Goal: Transaction & Acquisition: Purchase product/service

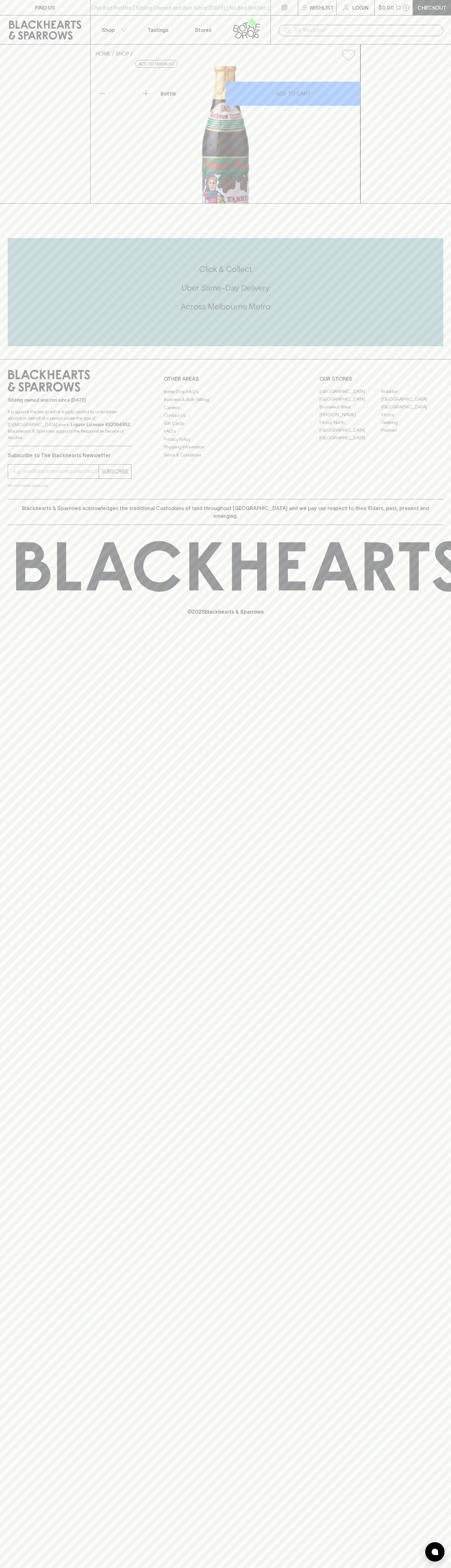
click at [365, 11] on p "Login" at bounding box center [360, 8] width 16 height 8
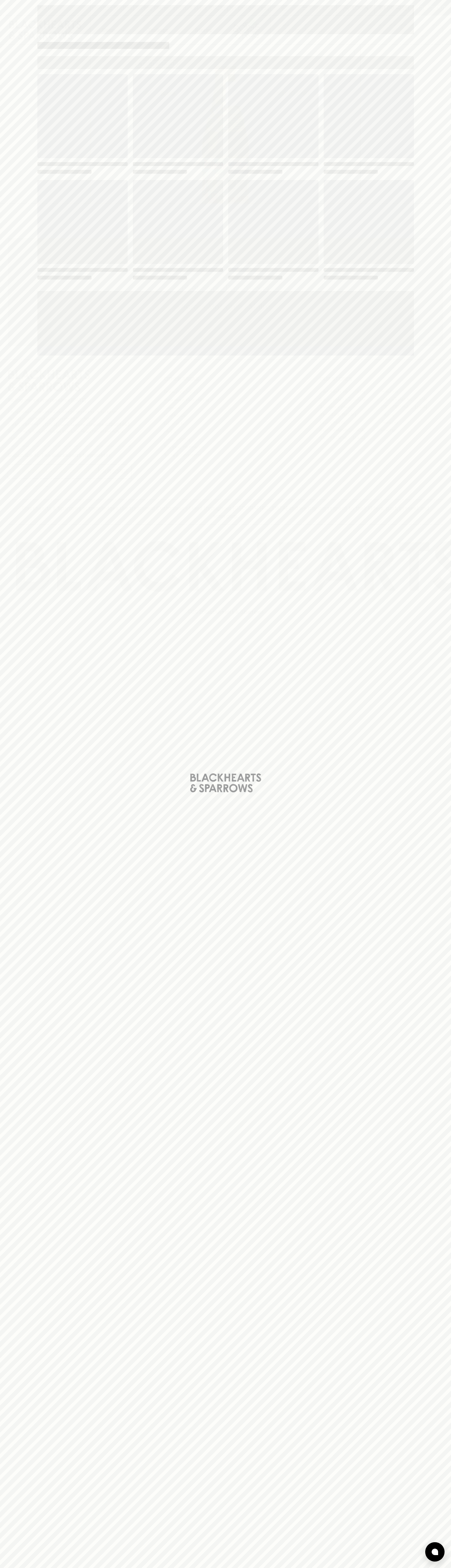
click at [426, 1012] on div "Loading" at bounding box center [225, 784] width 451 height 1568
click at [334, 1568] on html "FIND US | No Bad Bottles | Sibling Owned and Run Since 2006 | No Bad Bottles | …" at bounding box center [225, 784] width 451 height 1568
click at [0, 277] on div "Loading" at bounding box center [225, 784] width 451 height 1568
